Goal: Task Accomplishment & Management: Complete application form

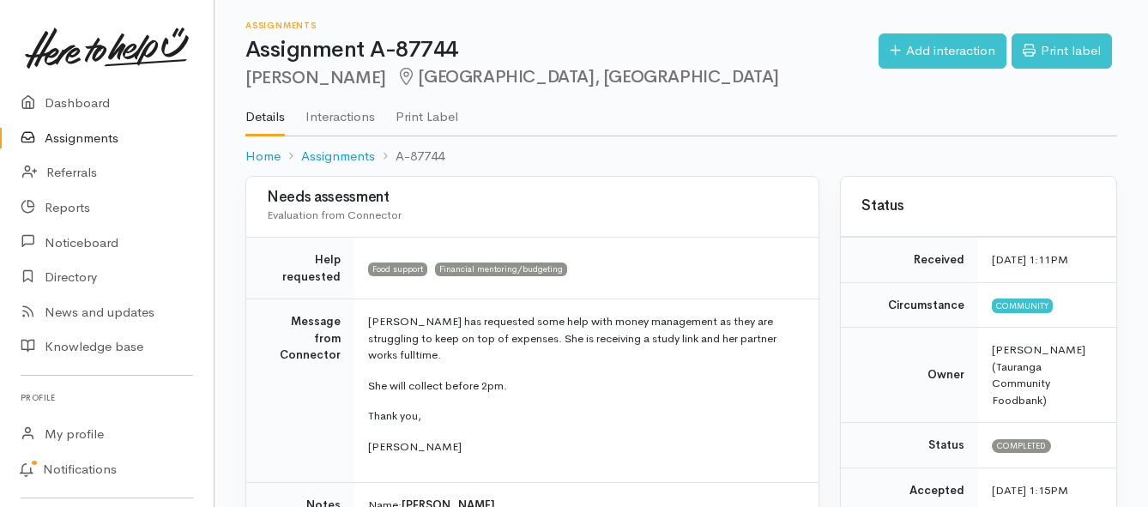
click at [87, 140] on link "Assignments" at bounding box center [107, 138] width 214 height 35
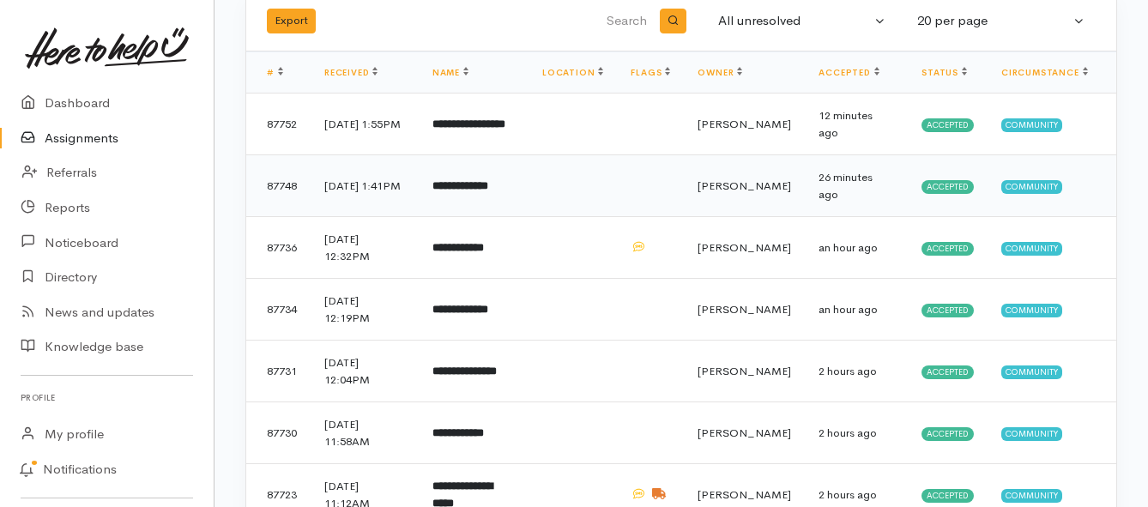
scroll to position [172, 0]
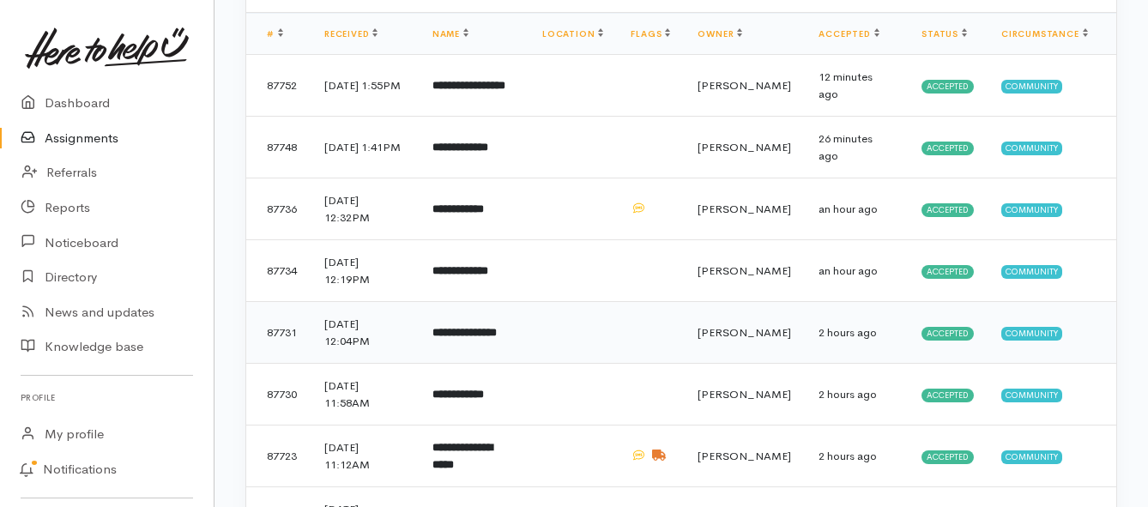
click at [478, 333] on b "**********" at bounding box center [465, 332] width 64 height 11
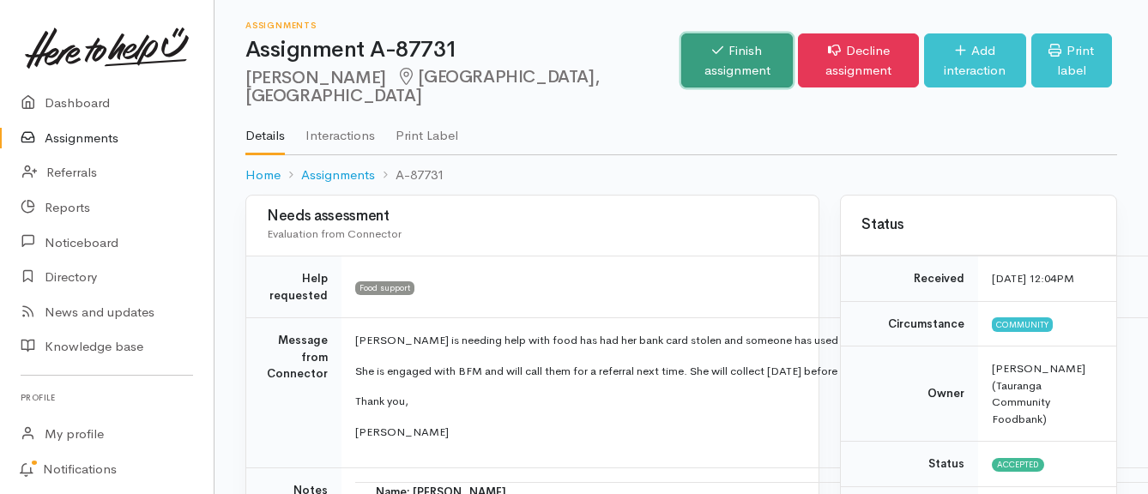
click at [681, 72] on link "Finish assignment" at bounding box center [737, 60] width 112 height 54
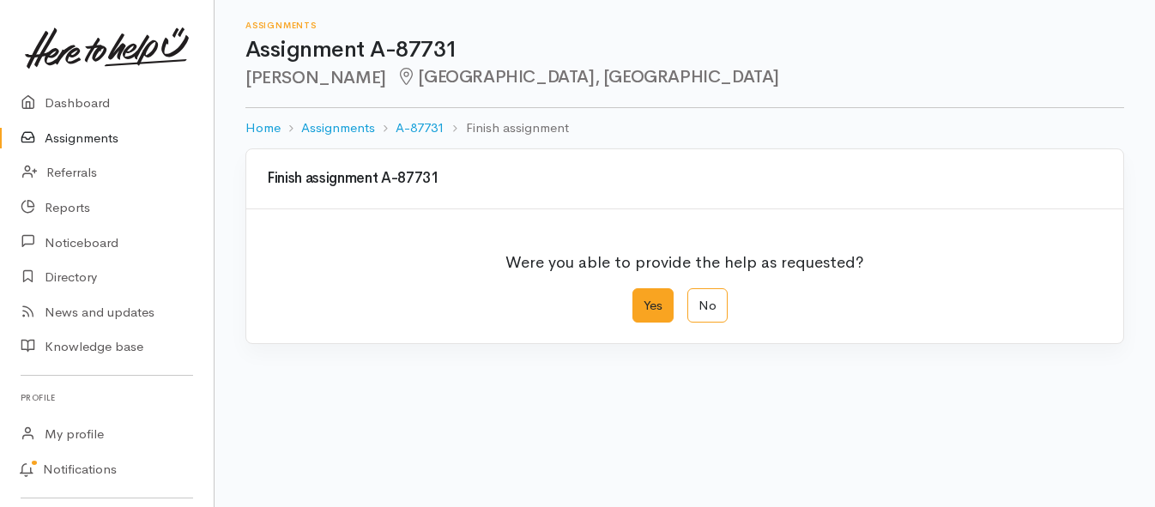
click at [647, 299] on label "Yes" at bounding box center [653, 305] width 41 height 35
click at [644, 299] on input "Yes" at bounding box center [638, 293] width 11 height 11
radio input "true"
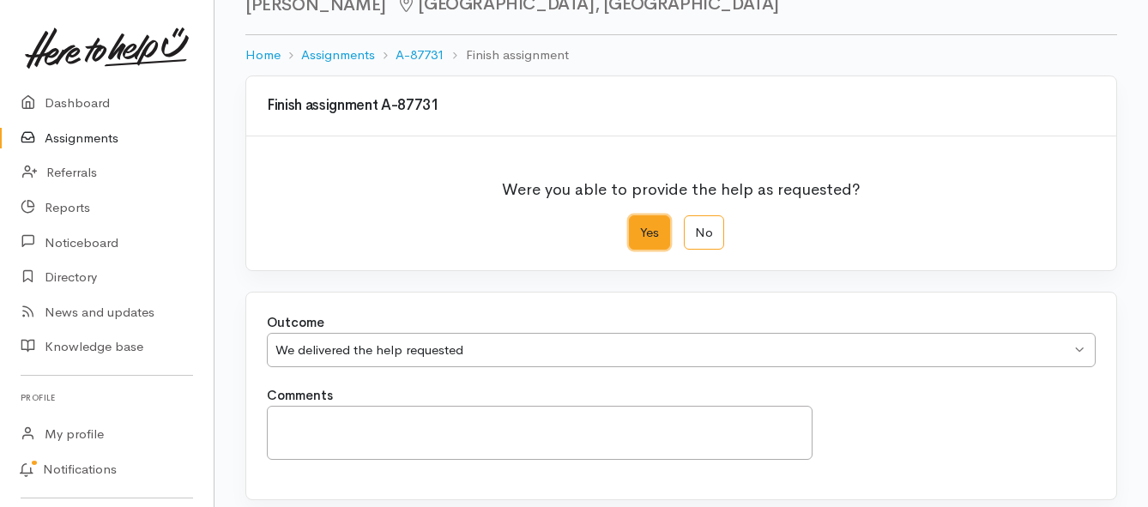
scroll to position [240, 0]
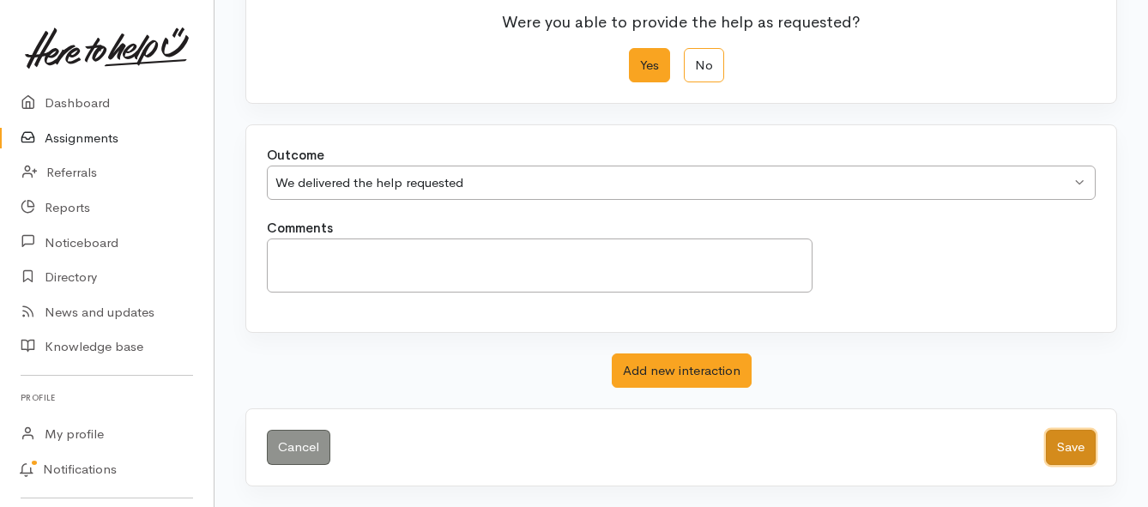
click at [1063, 439] on button "Save" at bounding box center [1071, 447] width 50 height 35
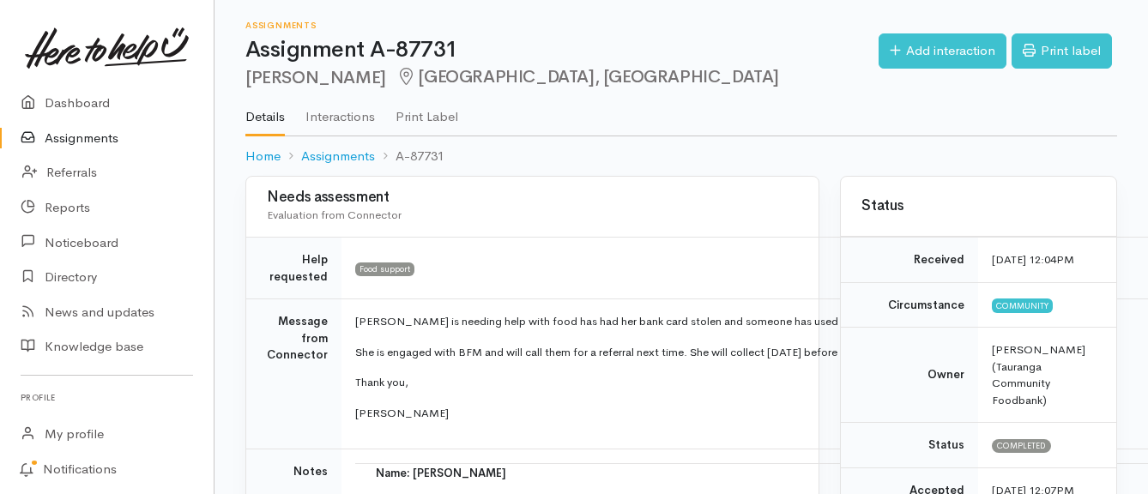
click at [109, 137] on link "Assignments" at bounding box center [107, 138] width 214 height 35
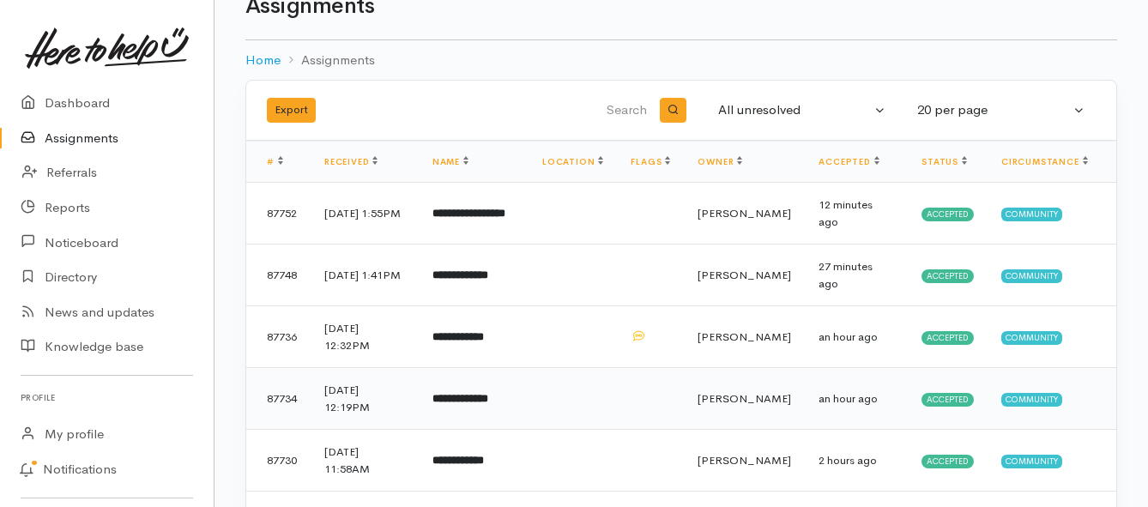
scroll to position [86, 0]
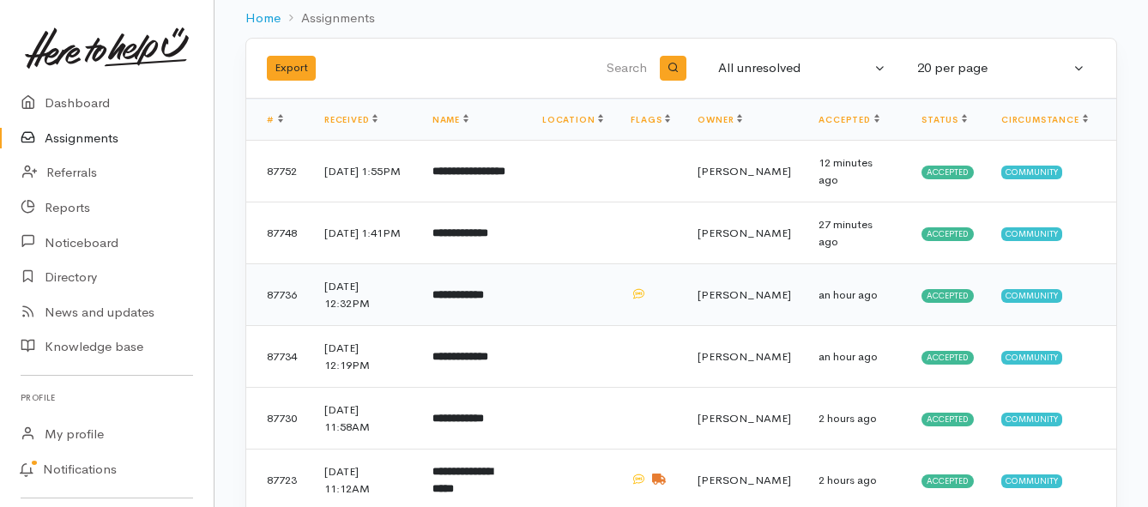
click at [484, 293] on b "**********" at bounding box center [458, 294] width 51 height 11
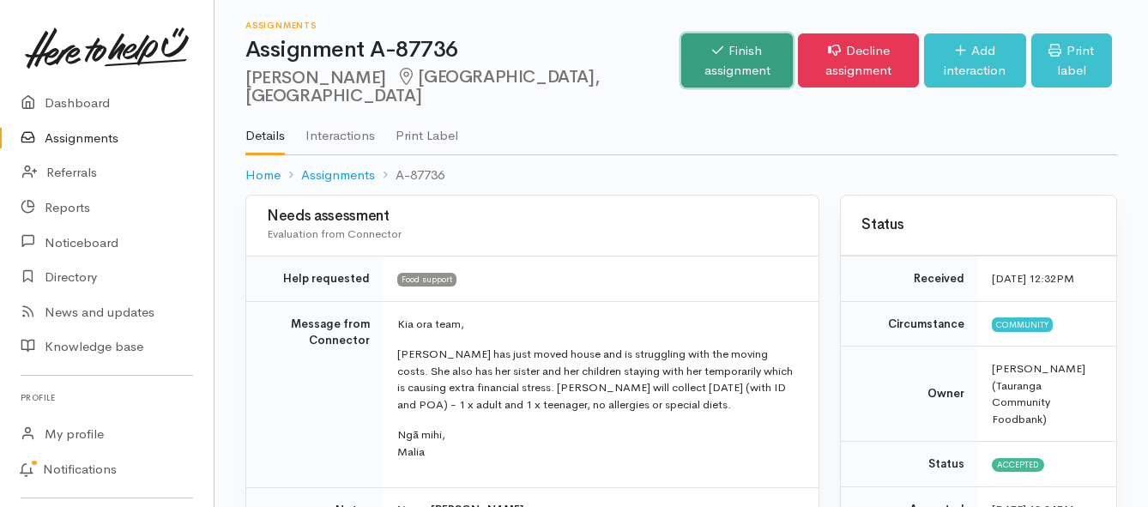
click at [681, 47] on link "Finish assignment" at bounding box center [737, 60] width 112 height 54
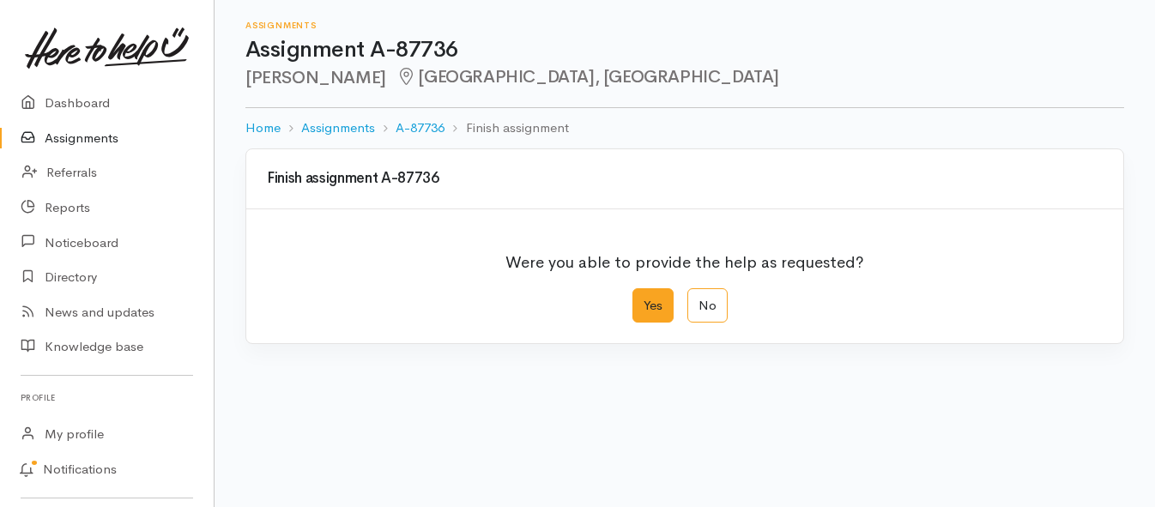
click at [651, 307] on label "Yes" at bounding box center [653, 305] width 41 height 35
click at [644, 300] on input "Yes" at bounding box center [638, 293] width 11 height 11
radio input "true"
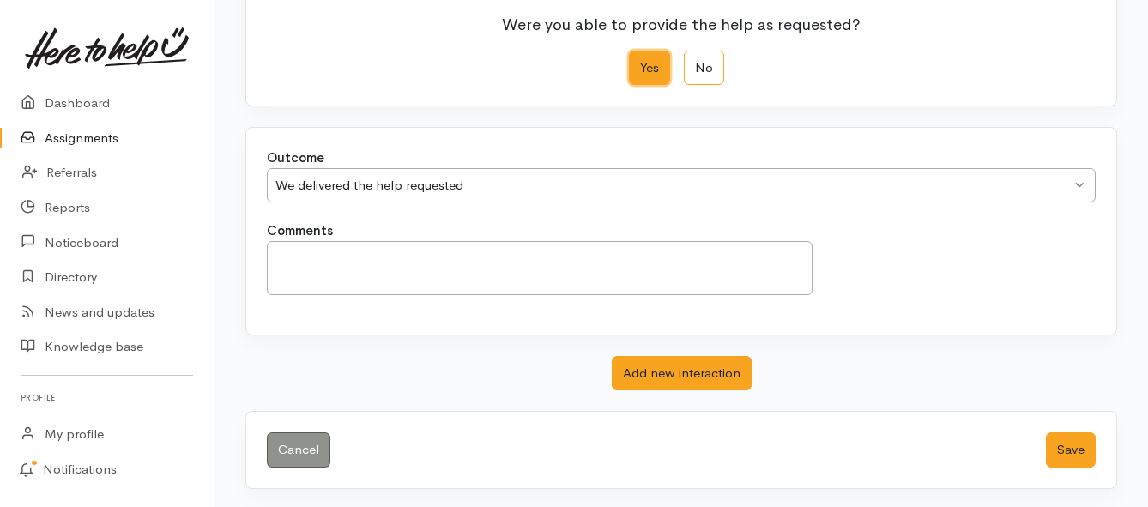
scroll to position [240, 0]
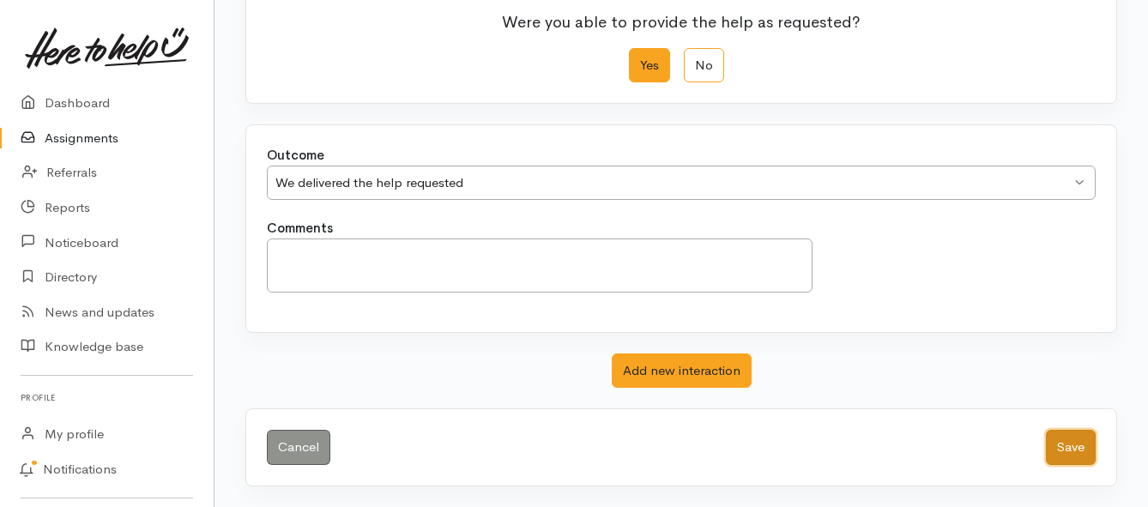
click at [1061, 447] on button "Save" at bounding box center [1071, 447] width 50 height 35
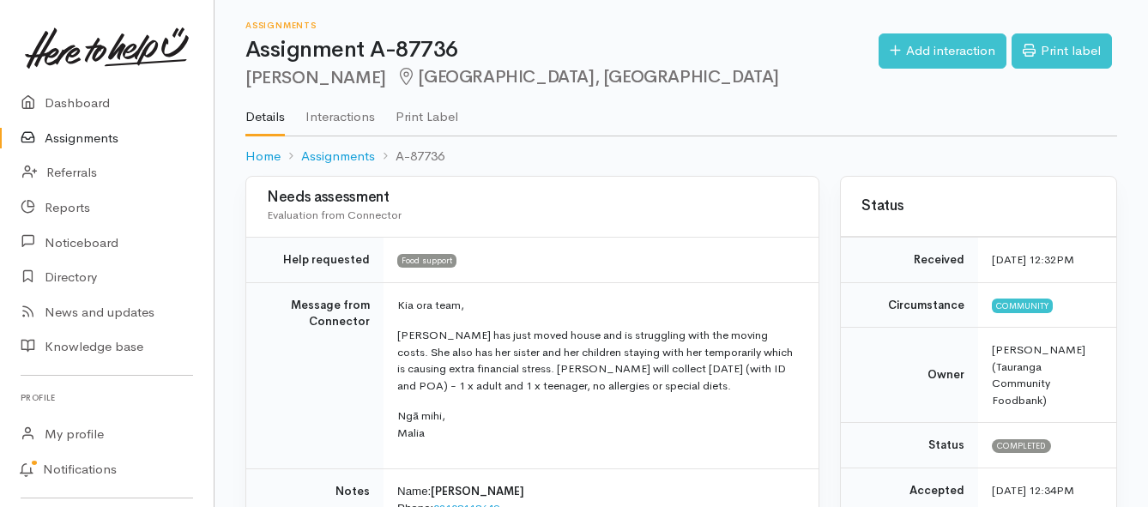
click at [107, 133] on link "Assignments" at bounding box center [107, 138] width 214 height 35
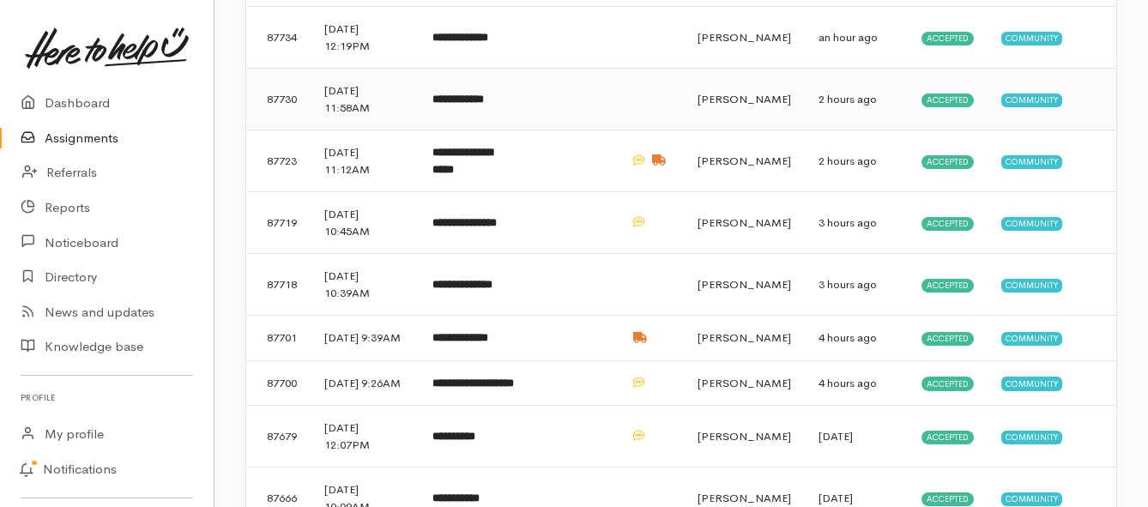
scroll to position [429, 0]
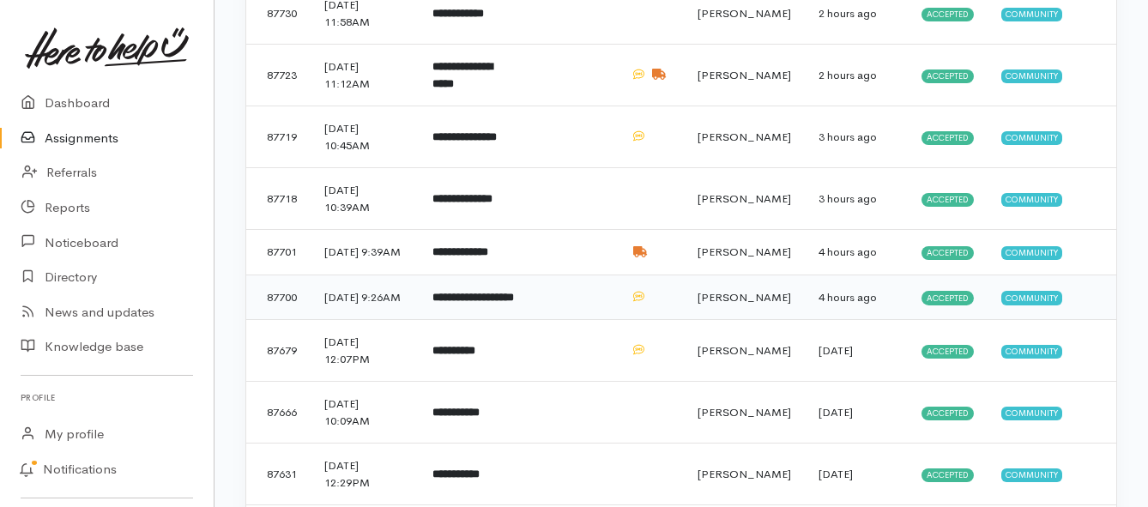
click at [470, 303] on b "**********" at bounding box center [474, 297] width 82 height 11
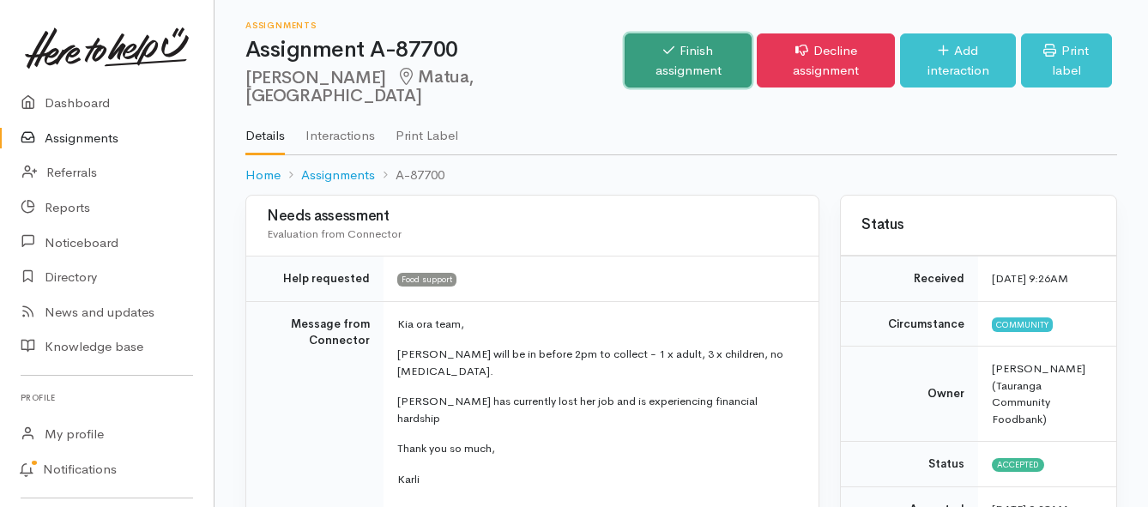
click at [625, 64] on link "Finish assignment" at bounding box center [689, 60] width 128 height 54
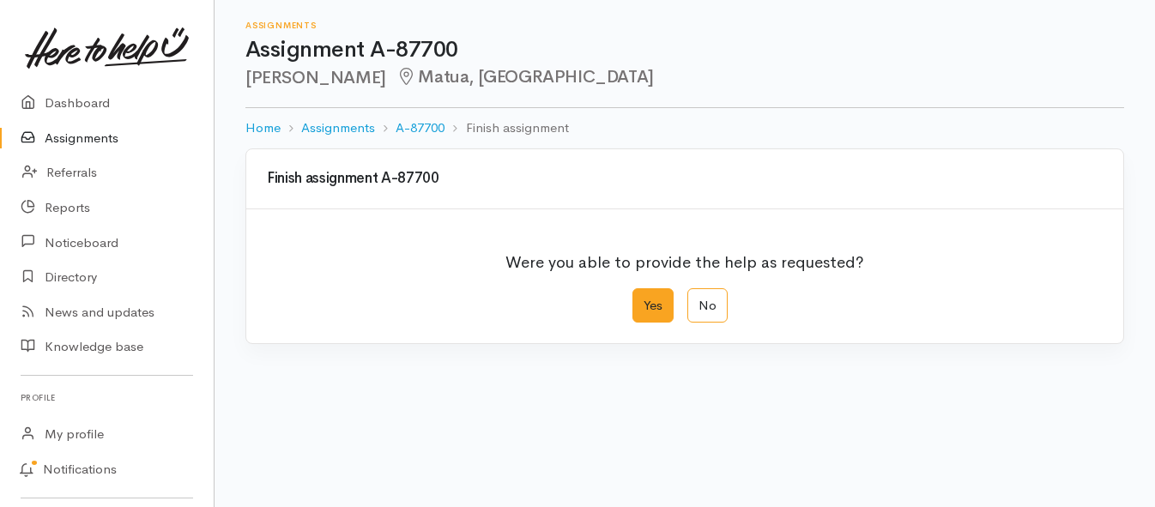
click at [651, 304] on label "Yes" at bounding box center [653, 305] width 41 height 35
click at [644, 300] on input "Yes" at bounding box center [638, 293] width 11 height 11
radio input "true"
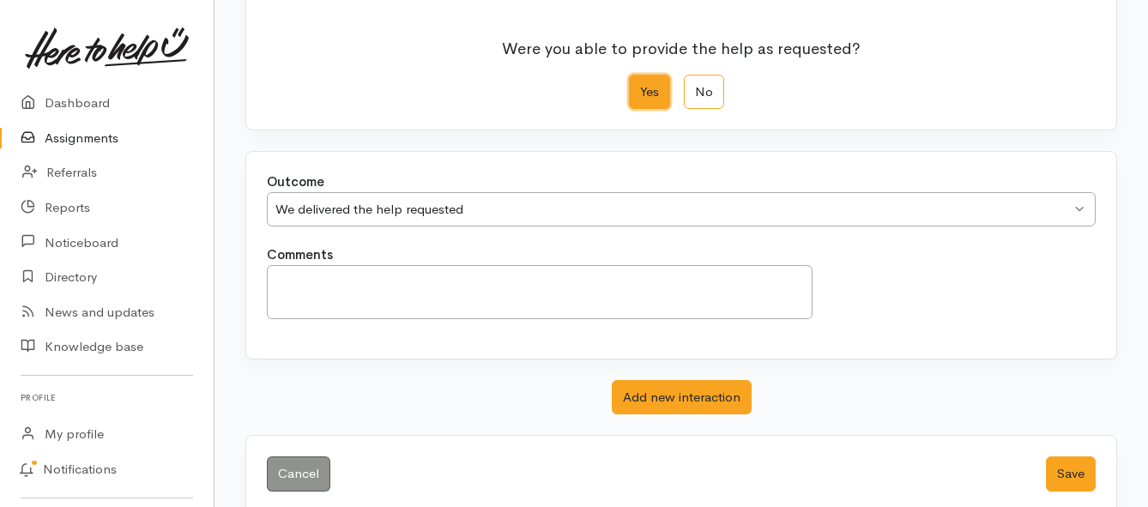
scroll to position [240, 0]
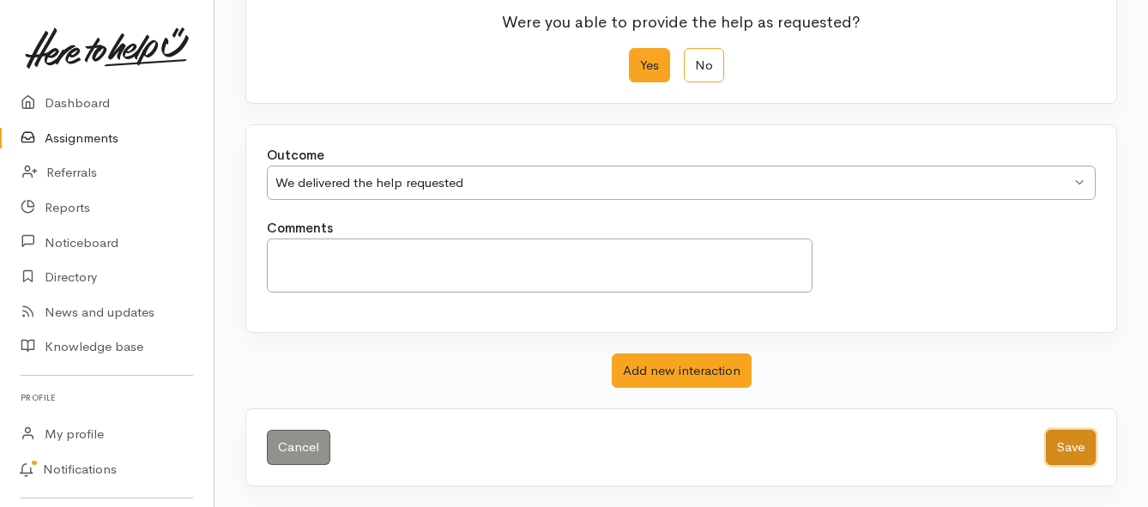
click at [1061, 452] on button "Save" at bounding box center [1071, 447] width 50 height 35
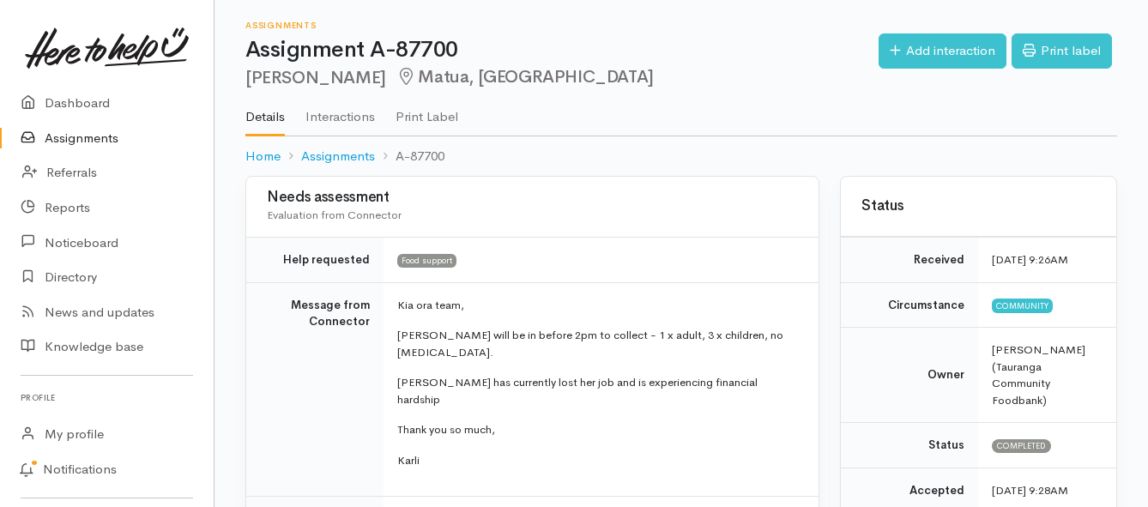
click at [103, 139] on link "Assignments" at bounding box center [107, 138] width 214 height 35
